Goal: Check status: Check status

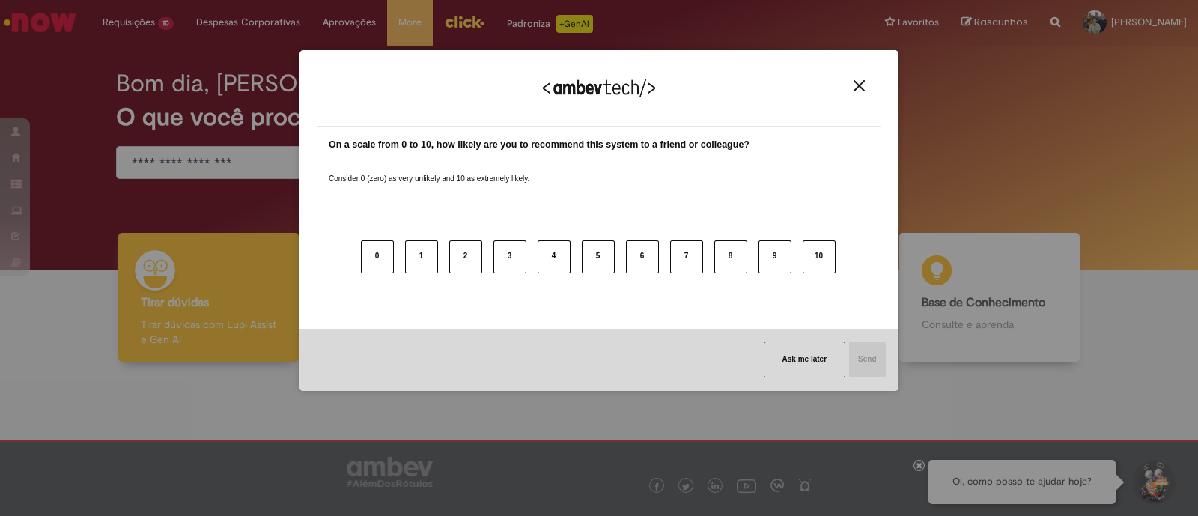
drag, startPoint x: 857, startPoint y: 85, endPoint x: 797, endPoint y: 109, distance: 64.9
click at [857, 85] on img "Close" at bounding box center [858, 85] width 11 height 11
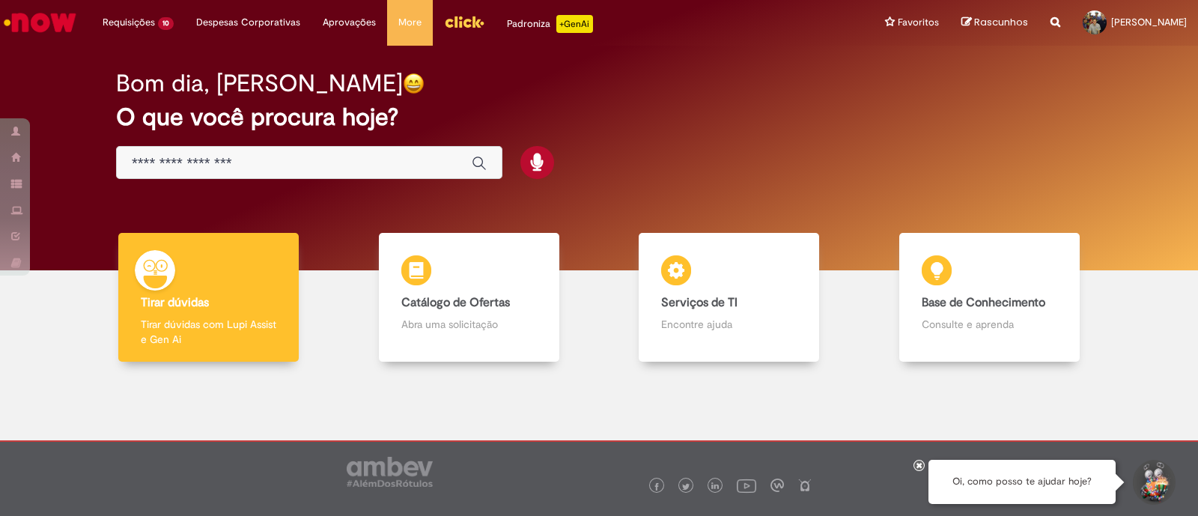
click at [187, 153] on div "Global" at bounding box center [309, 163] width 386 height 34
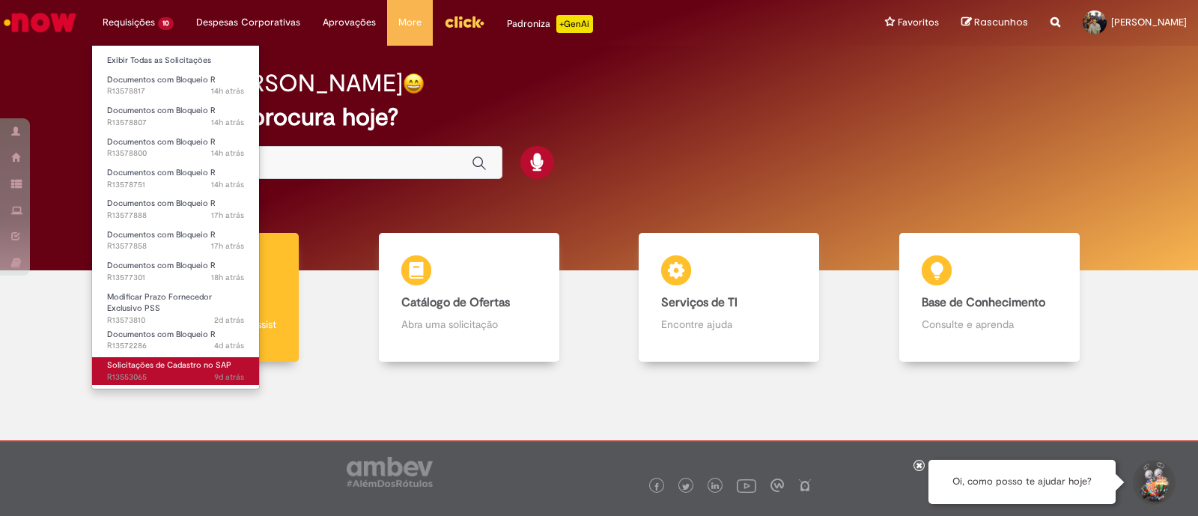
click at [162, 370] on link "Solicitações de Cadastro no SAP 9d atrás 9 dias atrás R13553065" at bounding box center [175, 371] width 167 height 28
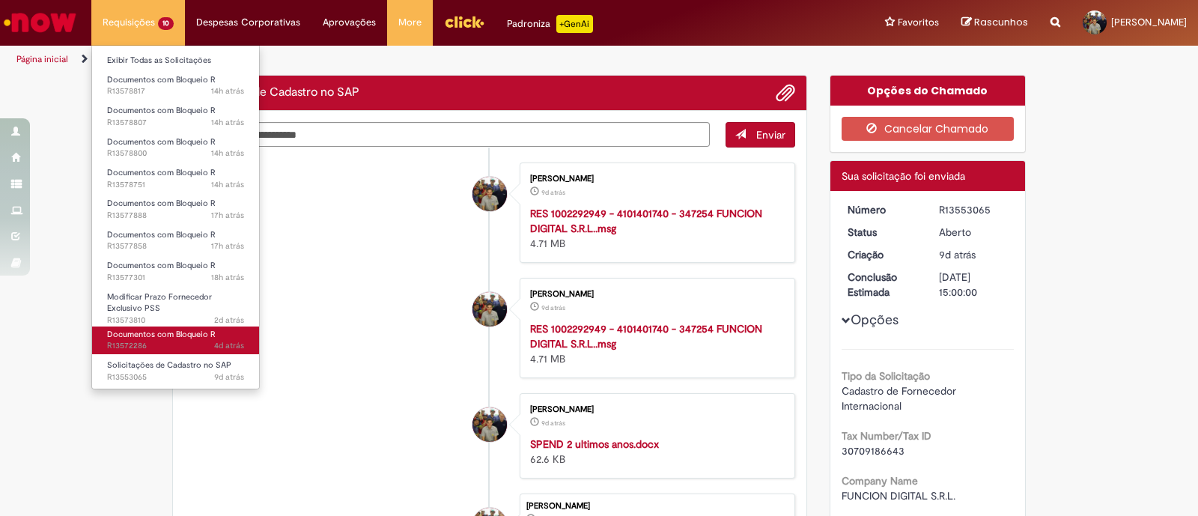
click at [147, 342] on span "4d atrás 4 dias atrás R13572286" at bounding box center [175, 346] width 137 height 12
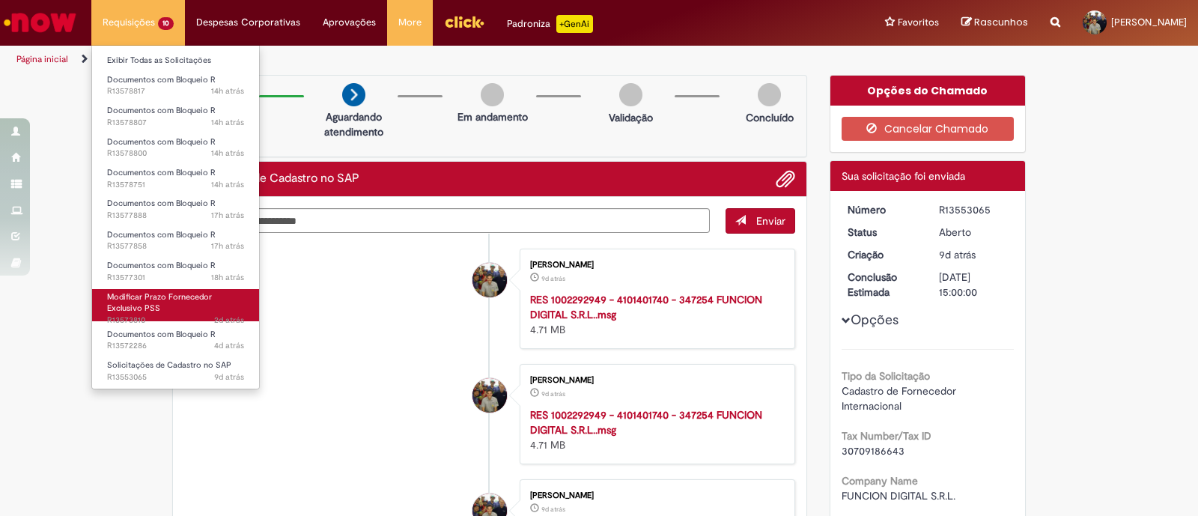
click at [202, 297] on span "Modificar Prazo Fornecedor Exclusivo PSS" at bounding box center [159, 302] width 105 height 23
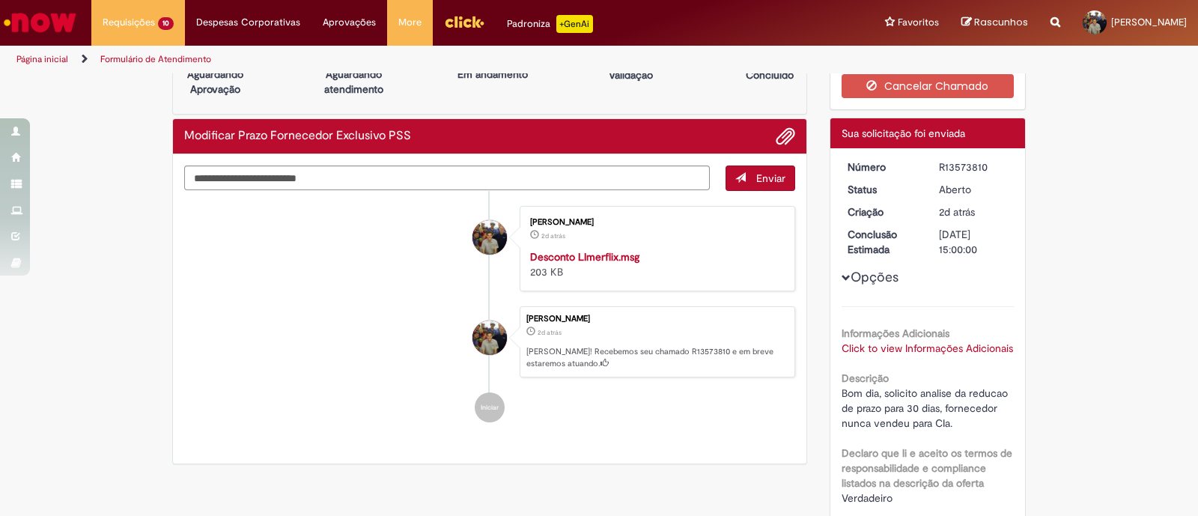
scroll to position [13, 0]
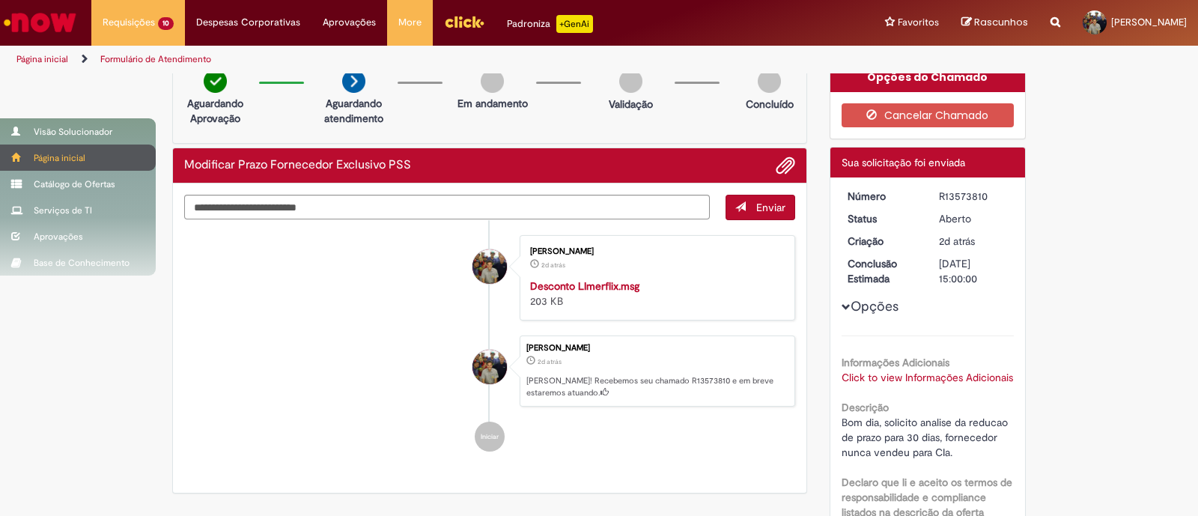
drag, startPoint x: 46, startPoint y: 135, endPoint x: 112, endPoint y: 161, distance: 70.9
click at [46, 135] on div "Visão Solucionador" at bounding box center [78, 131] width 156 height 26
